Goal: Transaction & Acquisition: Purchase product/service

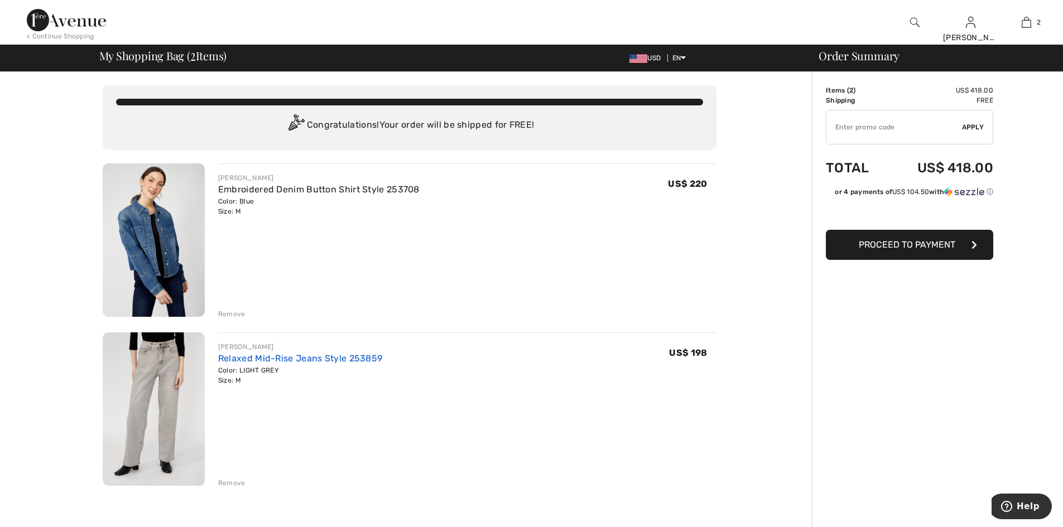
click at [306, 364] on link "Relaxed Mid-Rise Jeans Style 253859" at bounding box center [300, 358] width 165 height 11
click at [914, 250] on span "Proceed to Payment" at bounding box center [907, 244] width 97 height 11
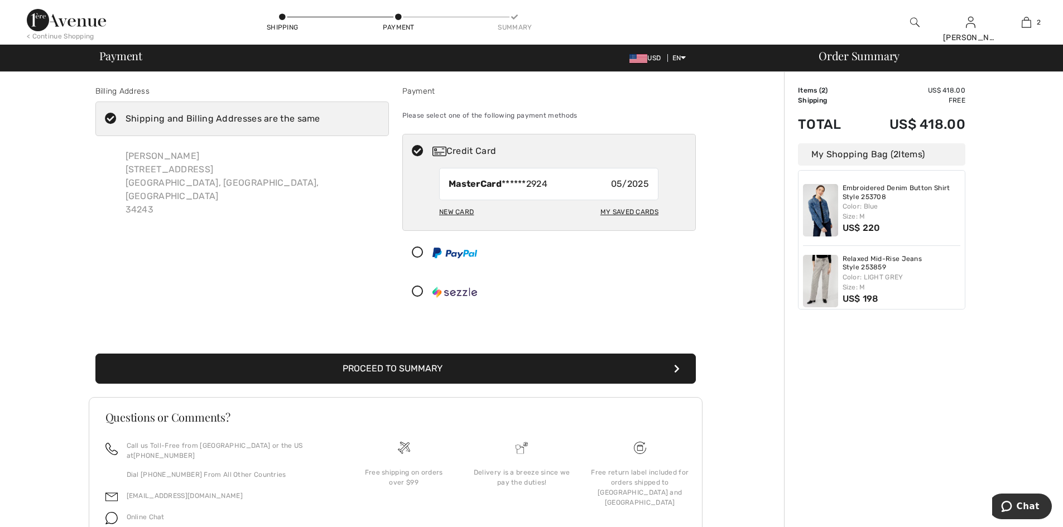
click at [421, 298] on icon at bounding box center [418, 292] width 30 height 12
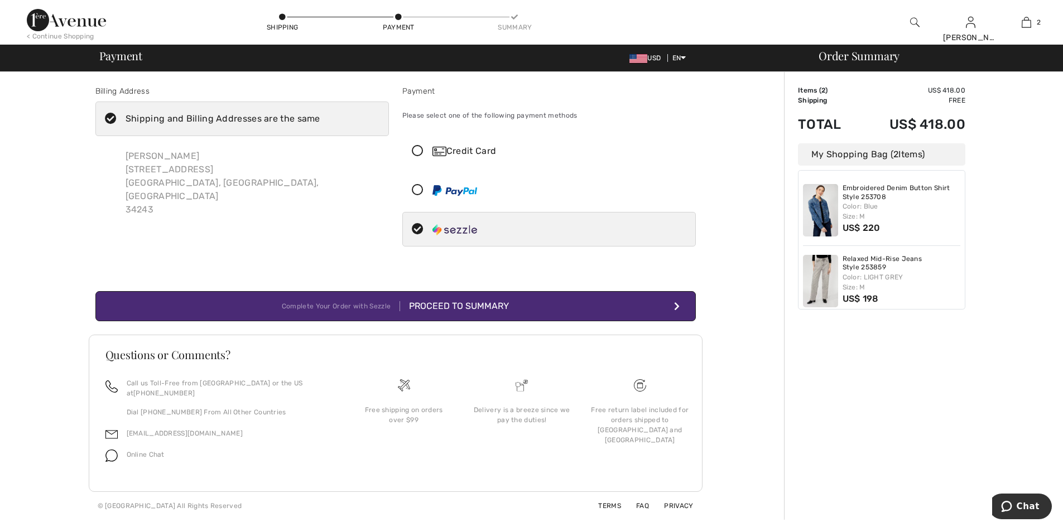
click at [543, 321] on button "Complete Your Order with Sezzle Proceed to Summary" at bounding box center [395, 306] width 600 height 30
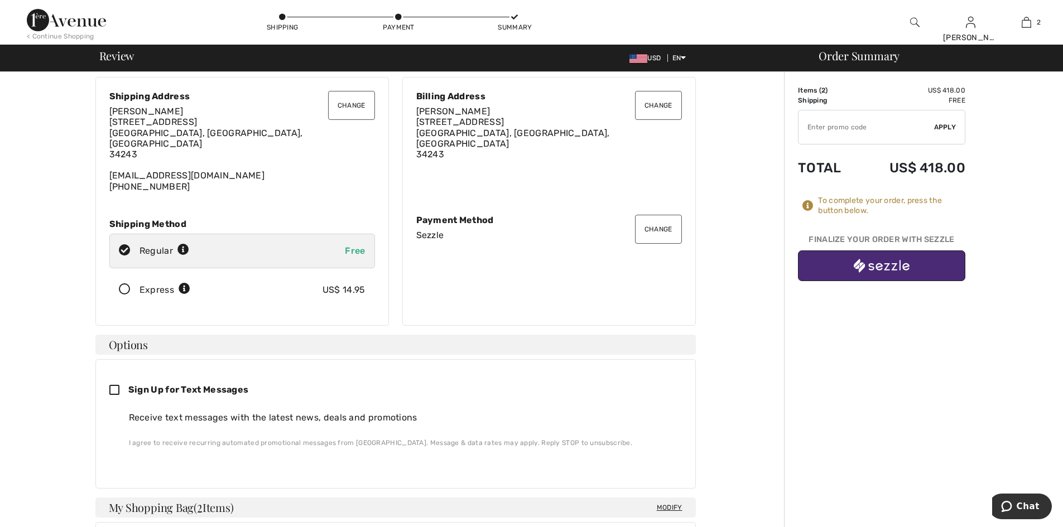
scroll to position [30, 0]
click at [892, 273] on img "button" at bounding box center [882, 266] width 56 height 14
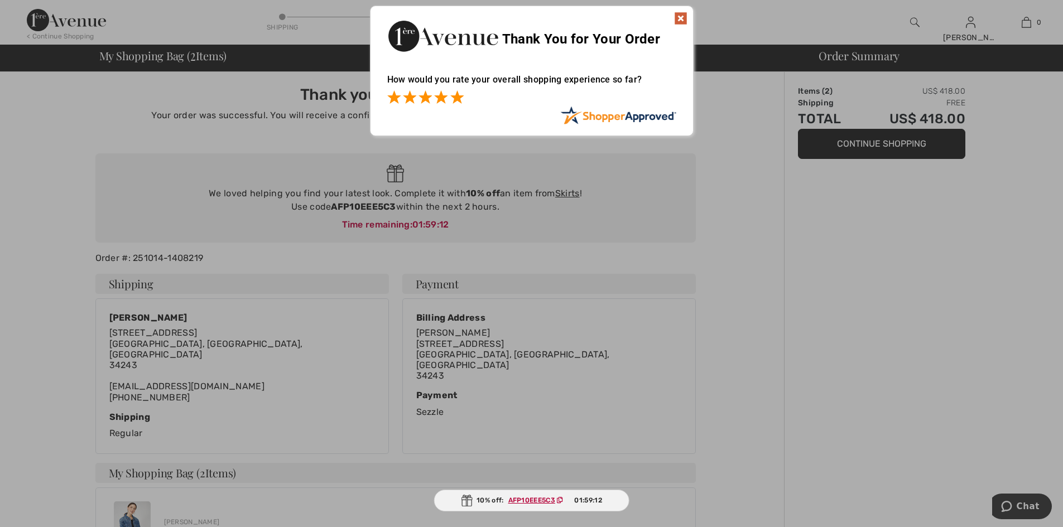
click at [456, 98] on span at bounding box center [456, 96] width 13 height 13
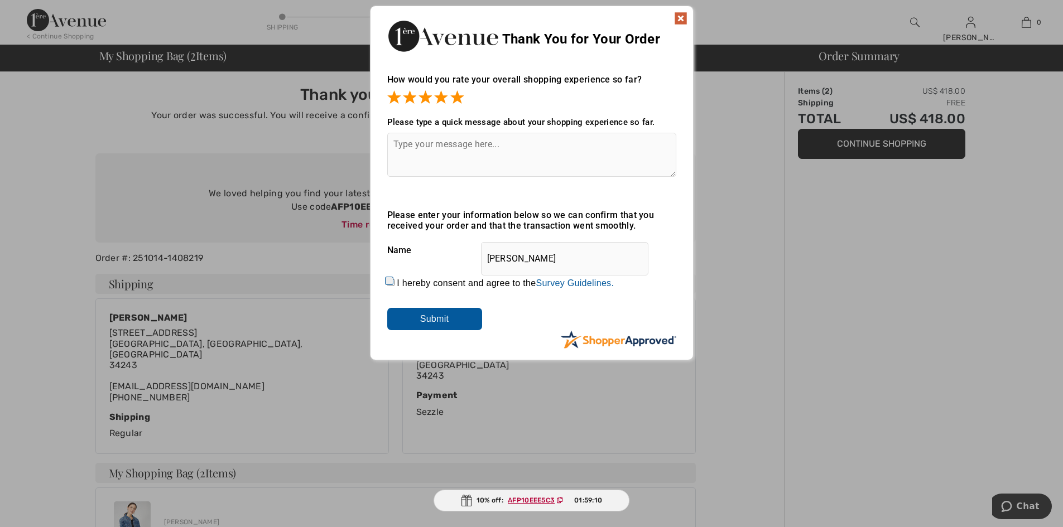
click at [514, 151] on textarea at bounding box center [531, 155] width 289 height 44
click at [490, 143] on textarea at bounding box center [531, 155] width 289 height 44
type textarea "Everything worked fine, and I love this company"
click at [387, 285] on input "I hereby consent and agree to the By submitting a review, you grant permission …" at bounding box center [390, 282] width 7 height 7
checkbox input "true"
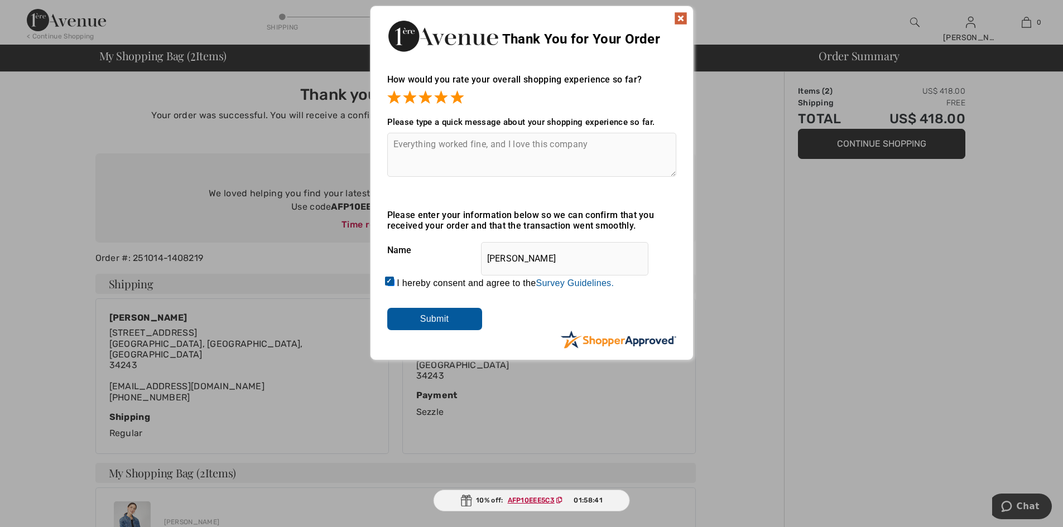
click at [438, 327] on input "Submit" at bounding box center [434, 319] width 95 height 22
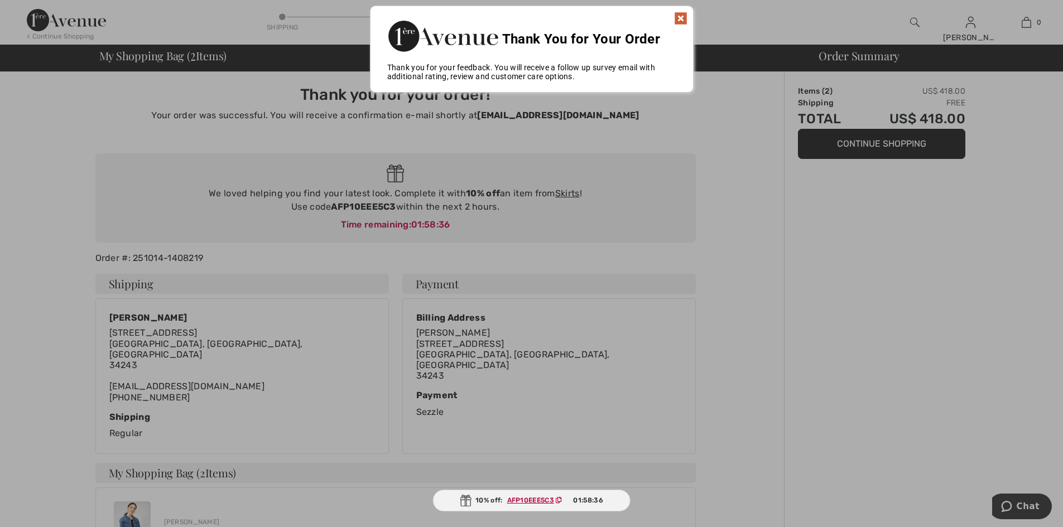
click at [678, 15] on img at bounding box center [680, 18] width 13 height 13
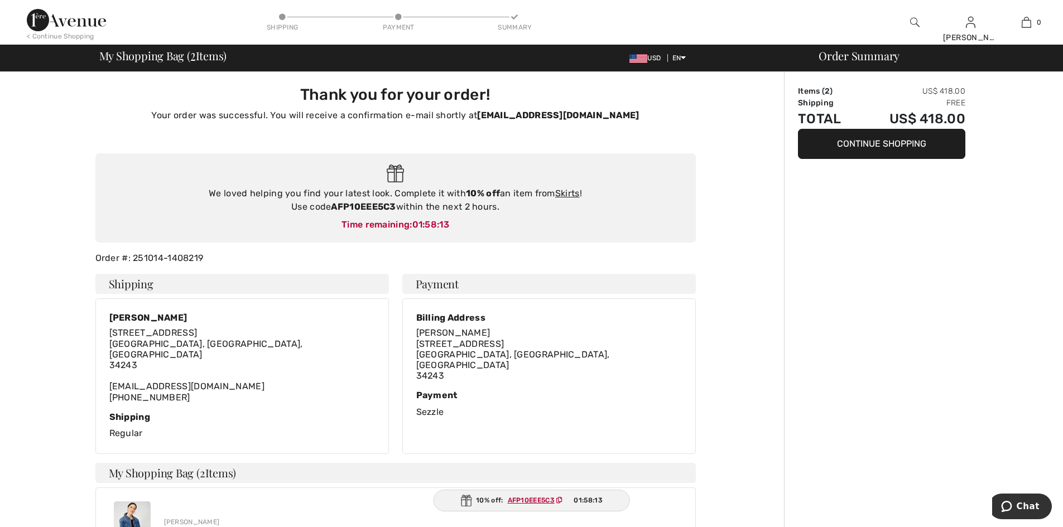
click at [90, 20] on img at bounding box center [66, 20] width 79 height 22
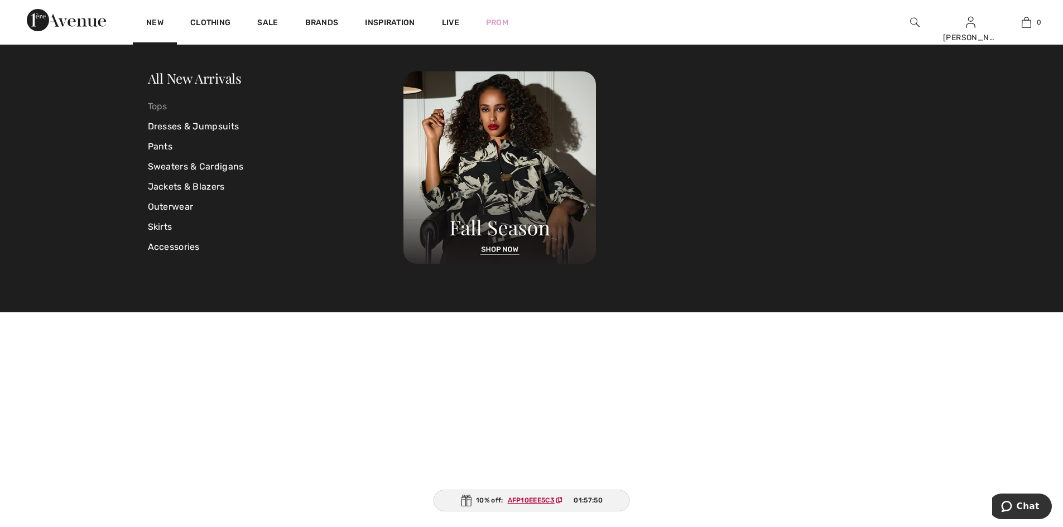
click at [165, 108] on link "Tops" at bounding box center [276, 107] width 256 height 20
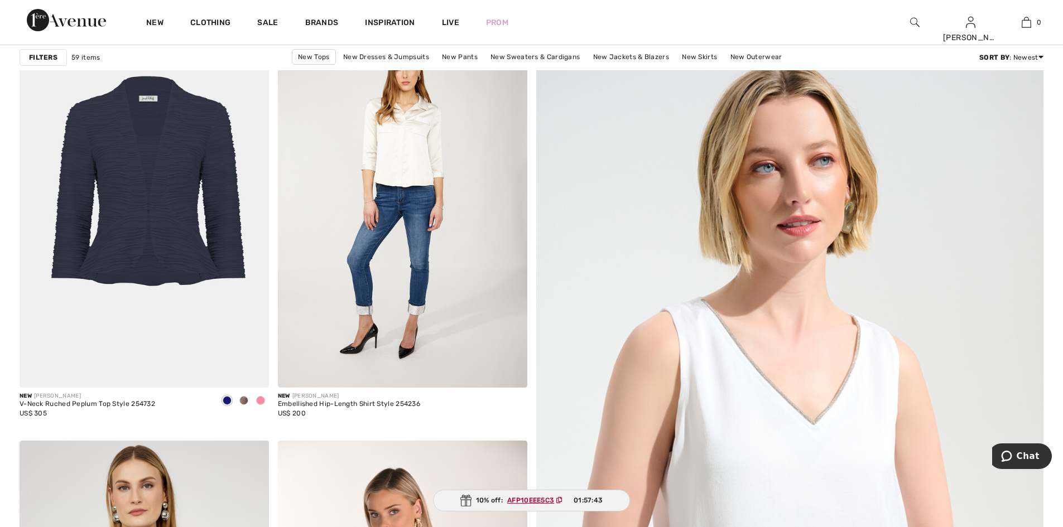
scroll to position [158, 0]
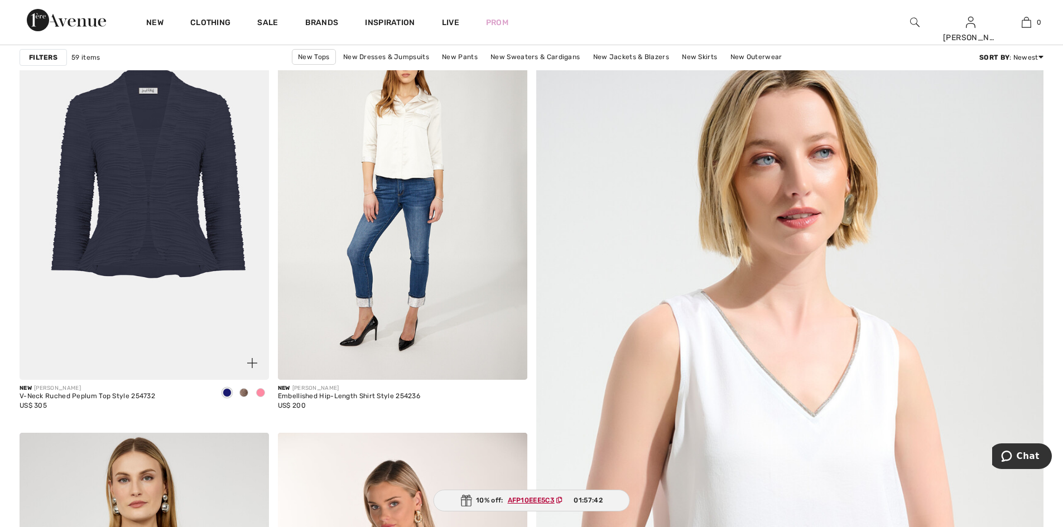
click at [256, 397] on span at bounding box center [260, 392] width 9 height 9
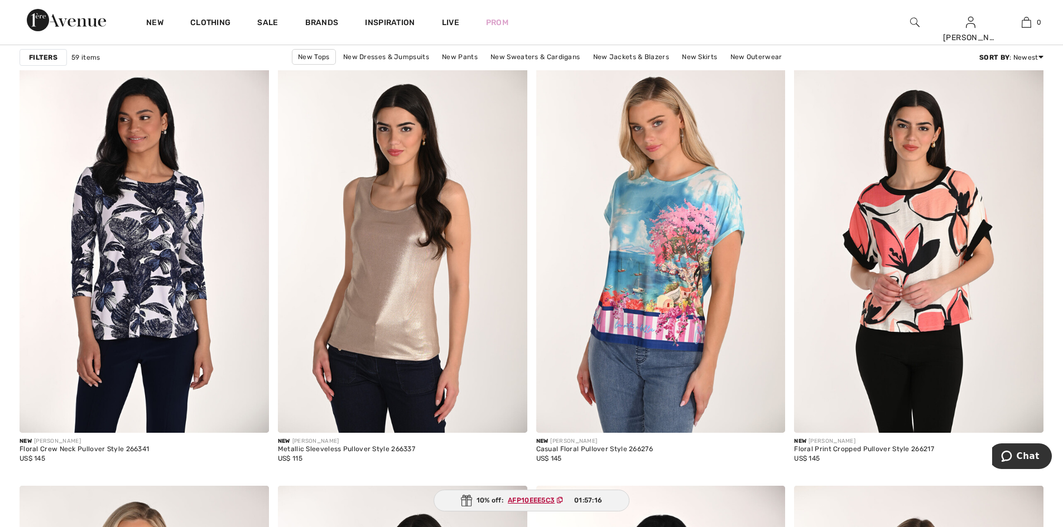
scroll to position [1023, 0]
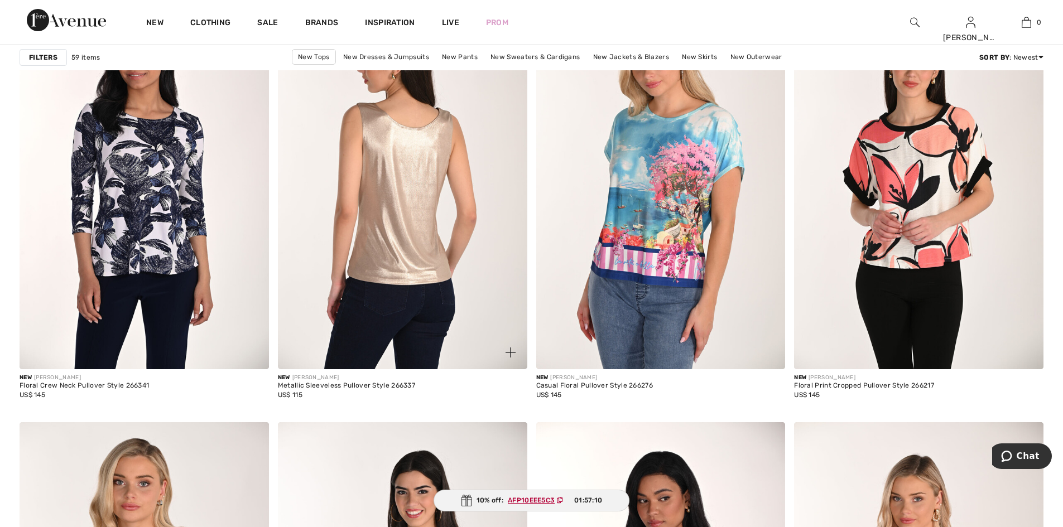
click at [407, 203] on img at bounding box center [402, 183] width 249 height 374
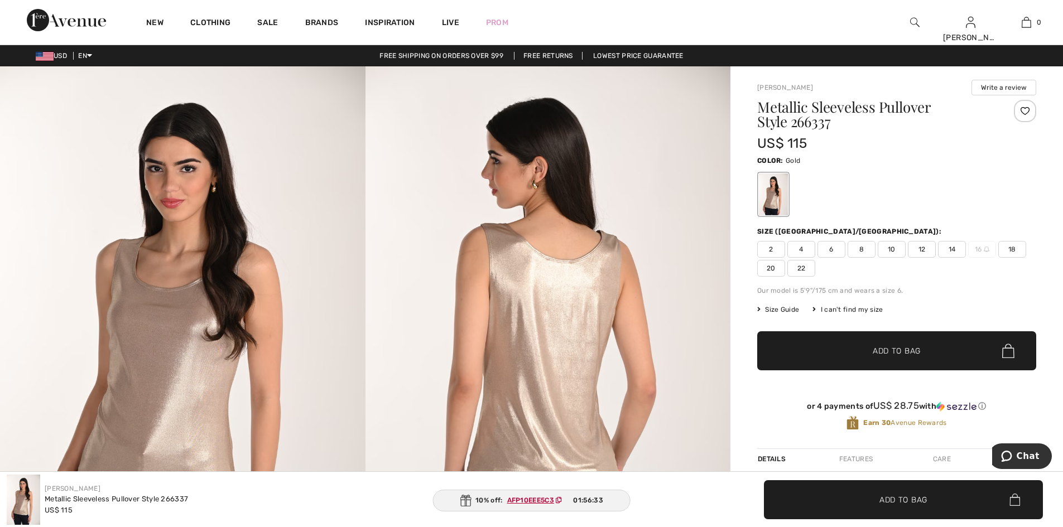
click at [1014, 117] on div at bounding box center [1025, 111] width 22 height 22
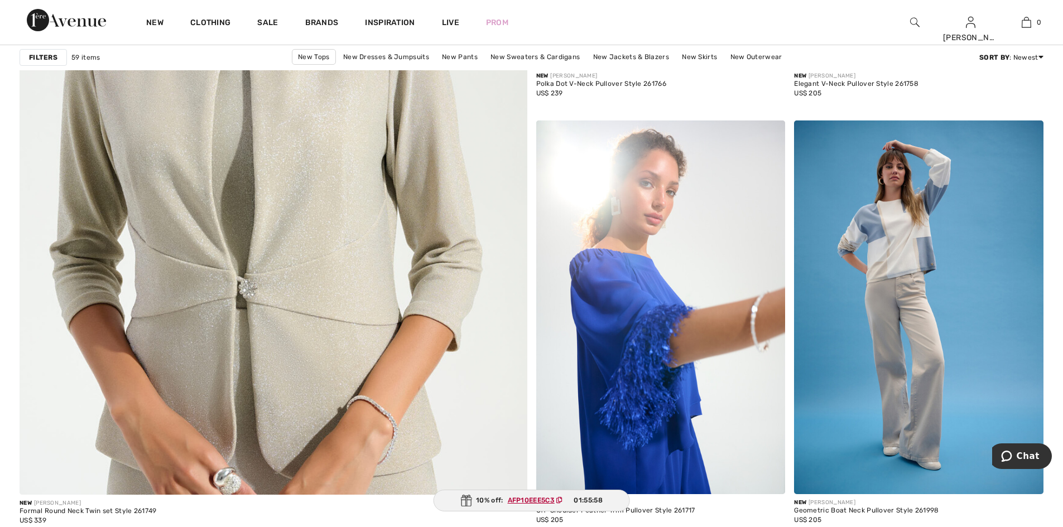
scroll to position [3892, 0]
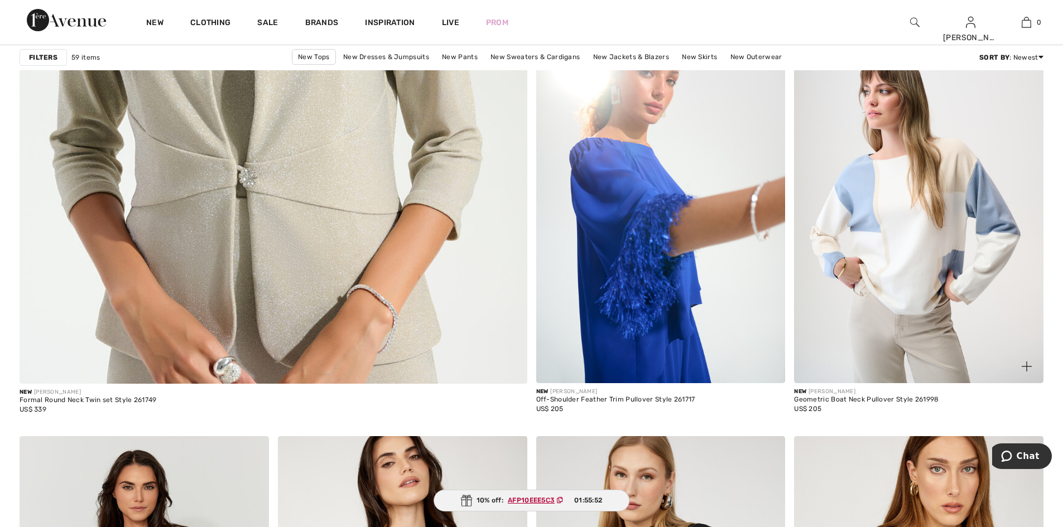
click at [900, 223] on img at bounding box center [918, 196] width 249 height 374
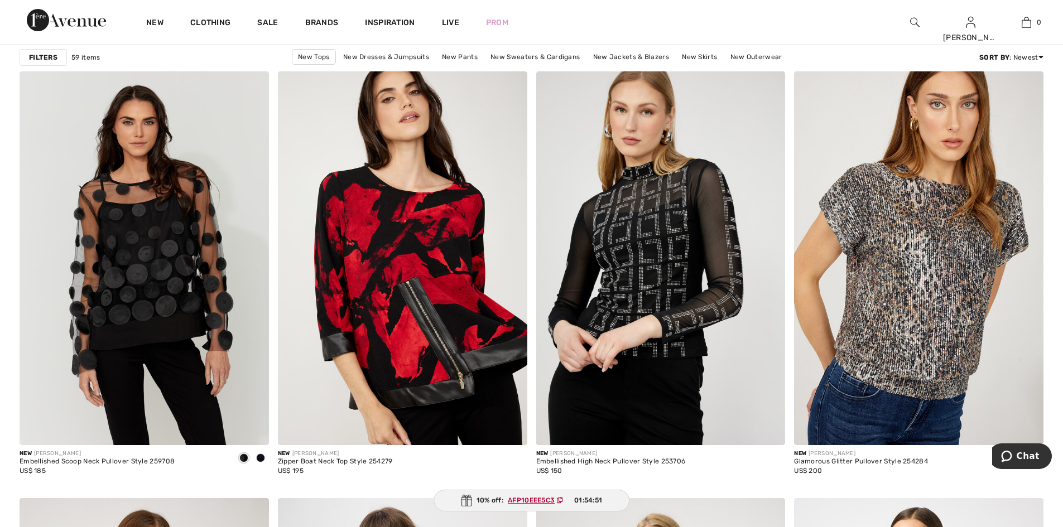
scroll to position [4304, 0]
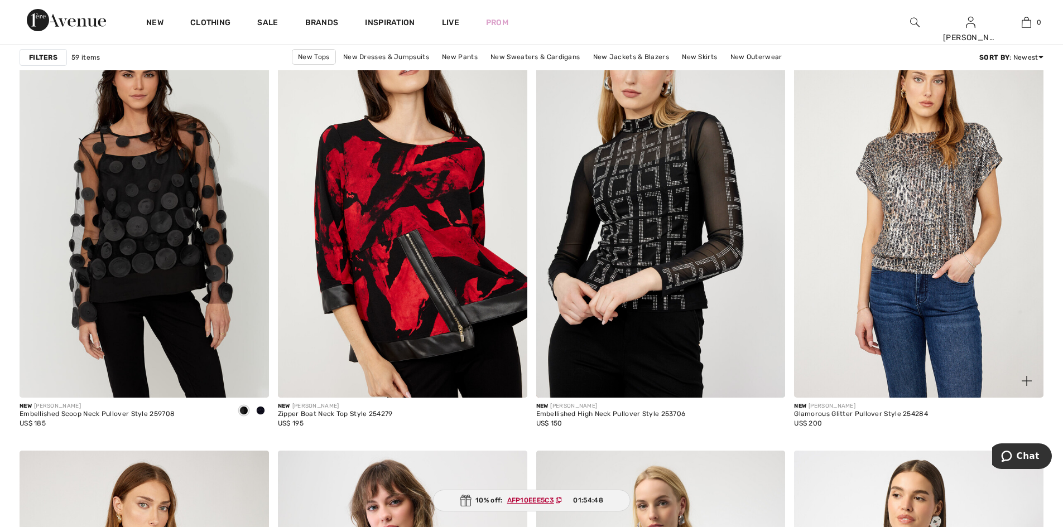
click at [921, 225] on img at bounding box center [918, 211] width 249 height 374
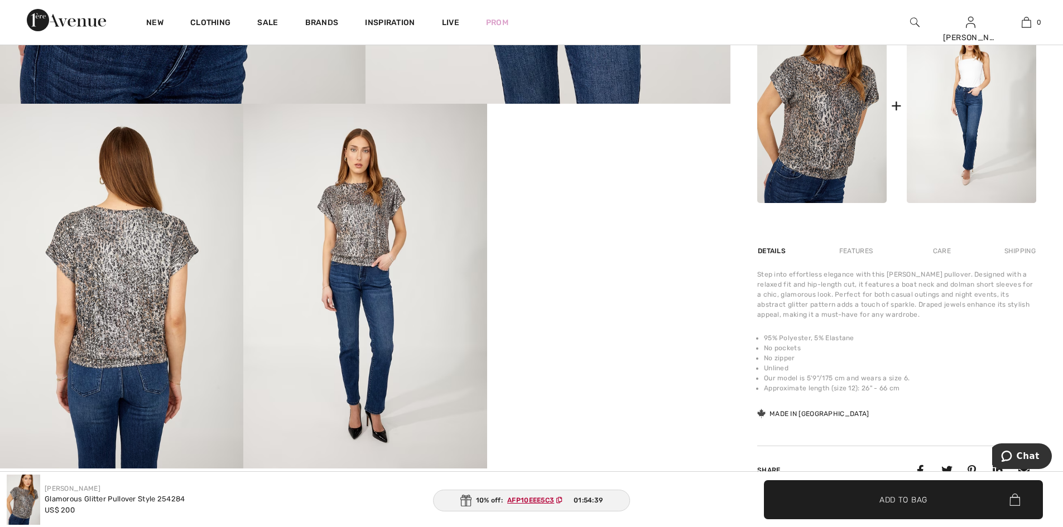
scroll to position [519, 0]
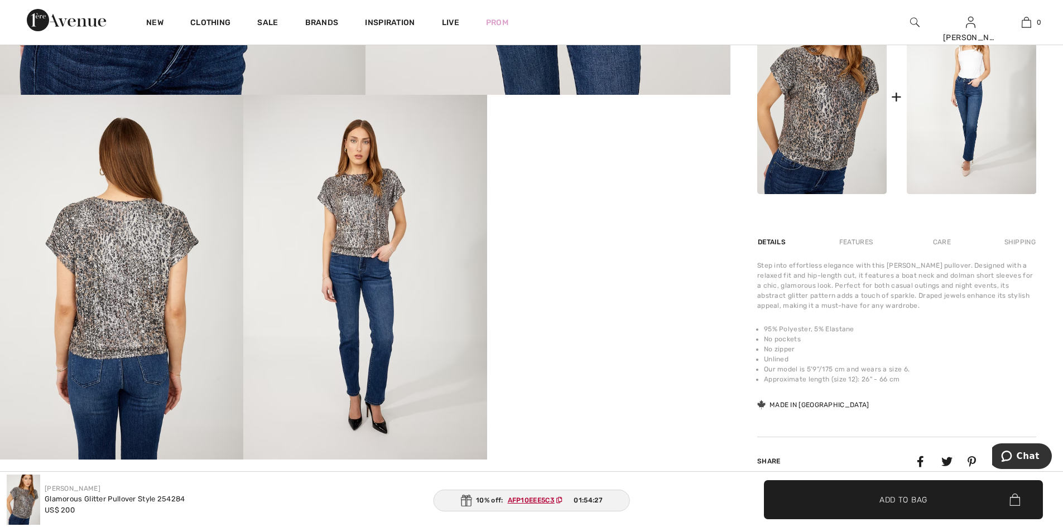
click at [110, 272] on img at bounding box center [121, 277] width 243 height 365
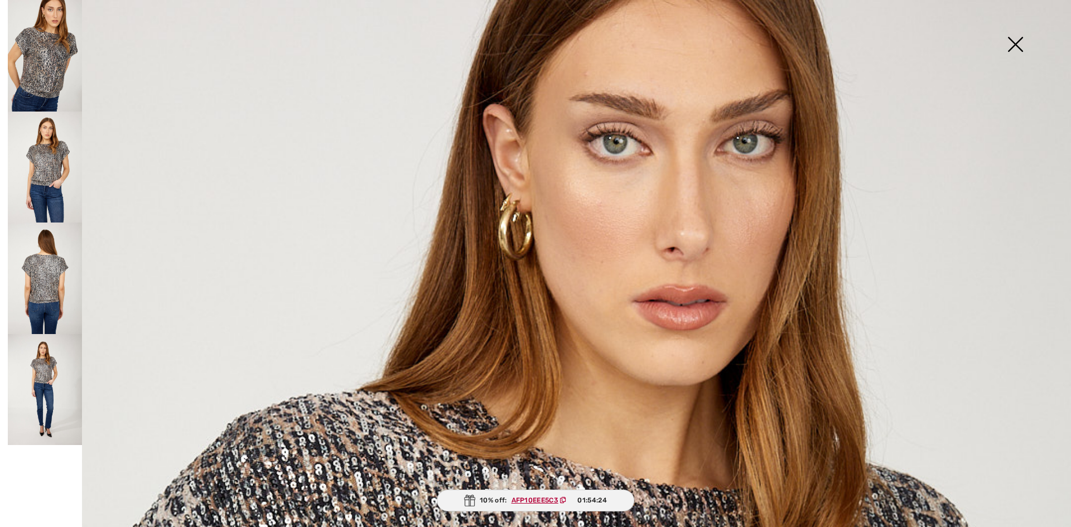
click at [1016, 47] on img at bounding box center [1015, 45] width 56 height 57
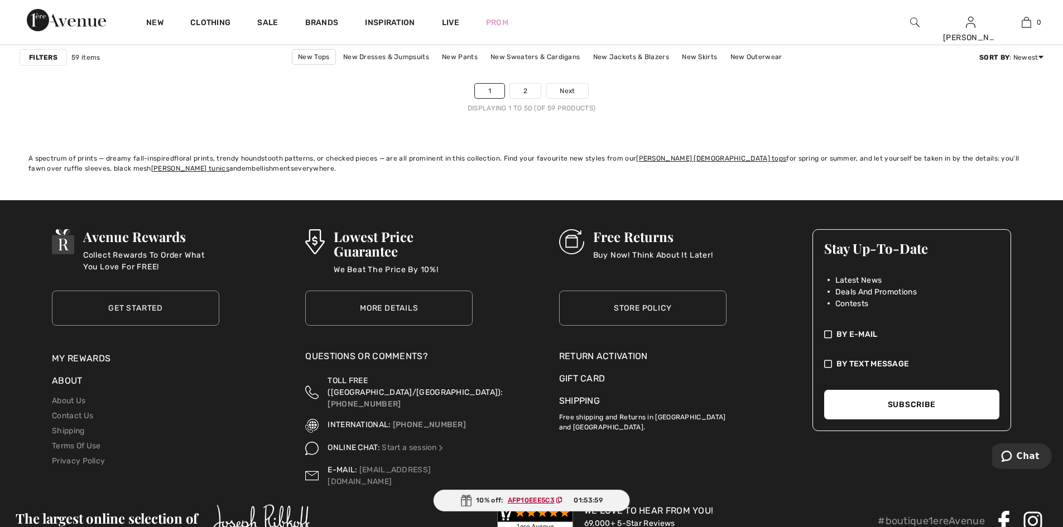
scroll to position [6578, 0]
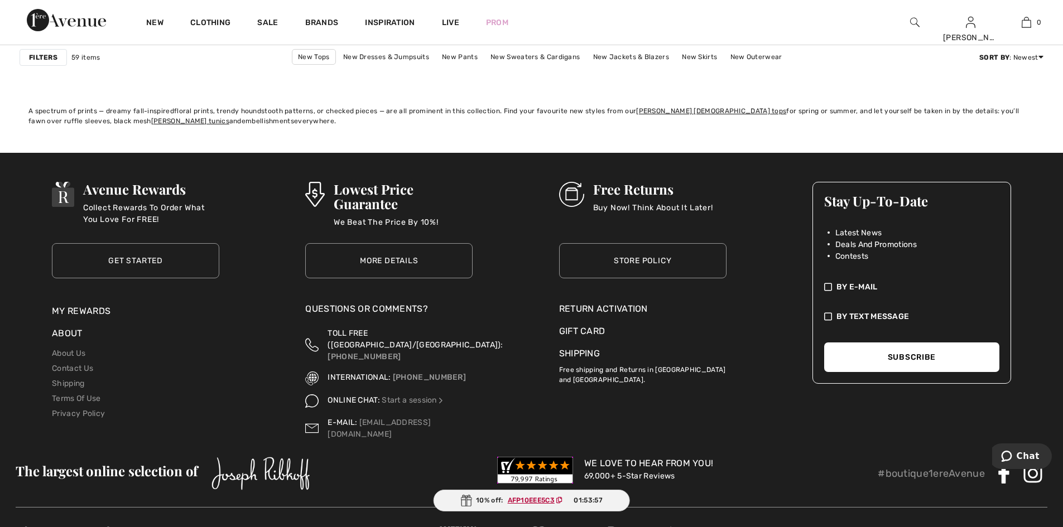
click at [572, 49] on span "Next" at bounding box center [567, 43] width 15 height 10
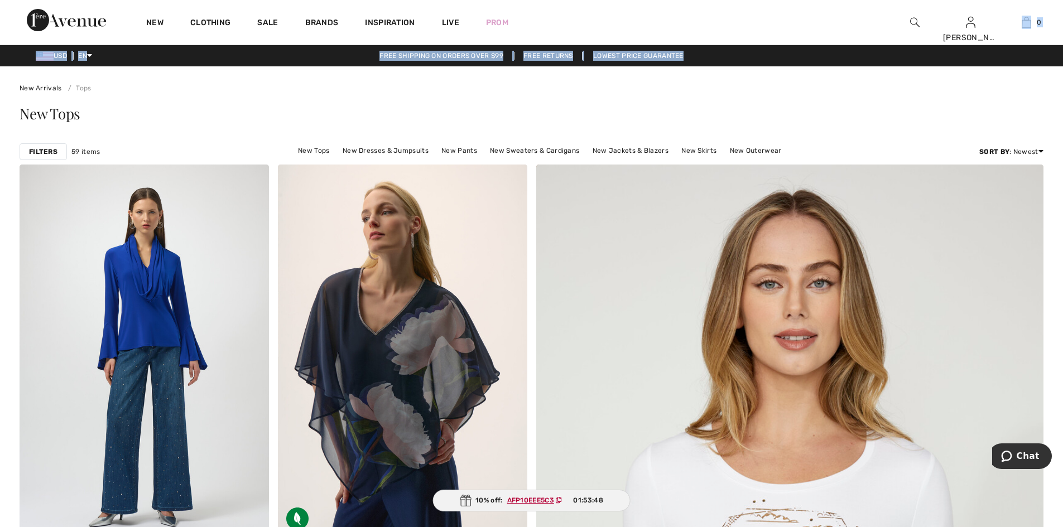
drag, startPoint x: 1062, startPoint y: 45, endPoint x: 1066, endPoint y: 51, distance: 7.3
click at [1062, 51] on html "We value your privacy We use cookies to enhance your browsing experience, serve…" at bounding box center [531, 263] width 1063 height 527
